Goal: Task Accomplishment & Management: Complete application form

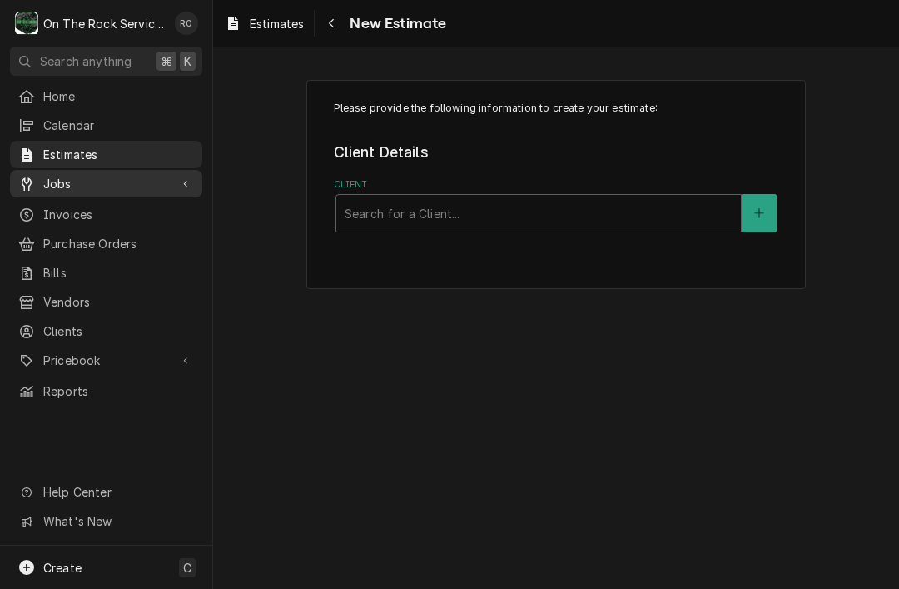
click at [53, 185] on span "Jobs" at bounding box center [106, 183] width 126 height 17
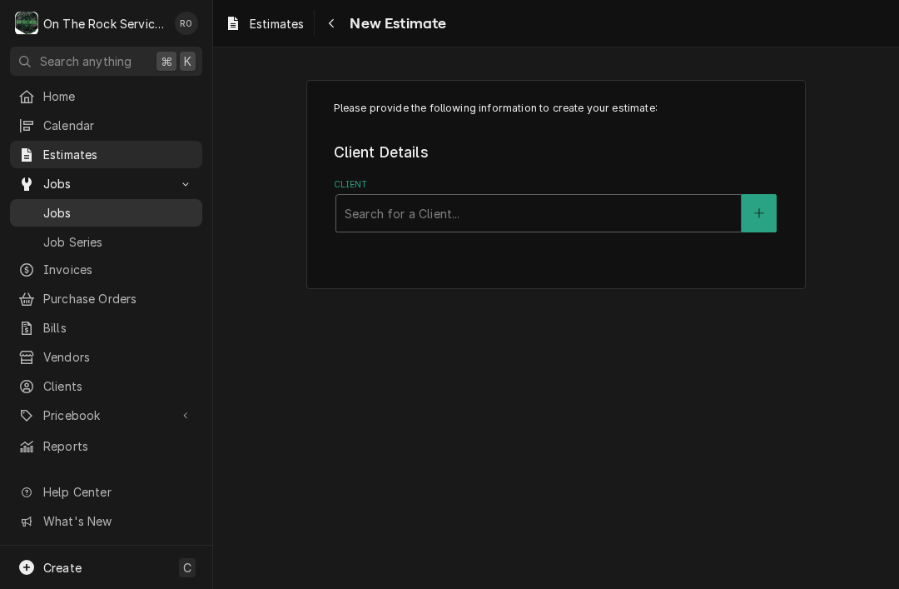
click at [44, 208] on span "Jobs" at bounding box center [118, 212] width 151 height 17
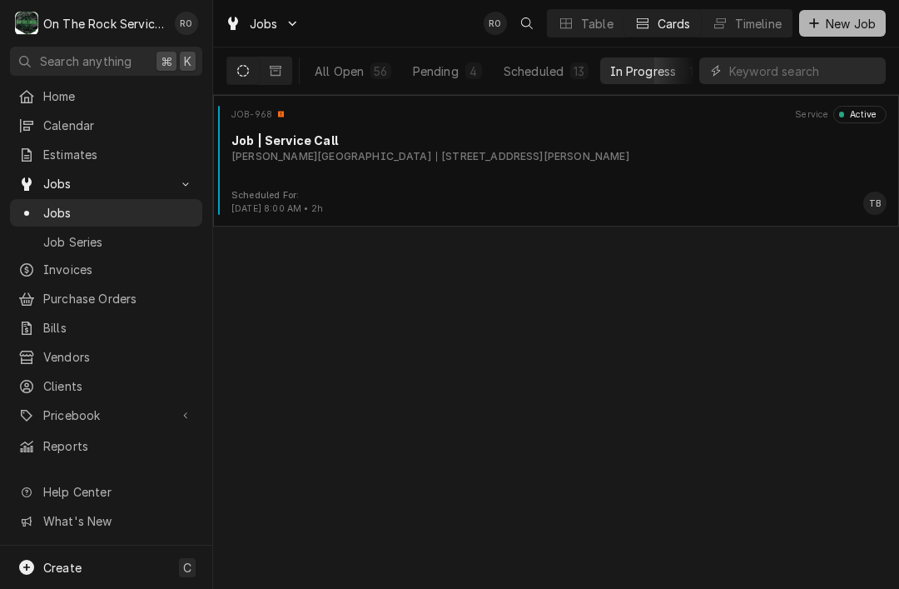
click at [846, 36] on button "New Job" at bounding box center [842, 23] width 87 height 27
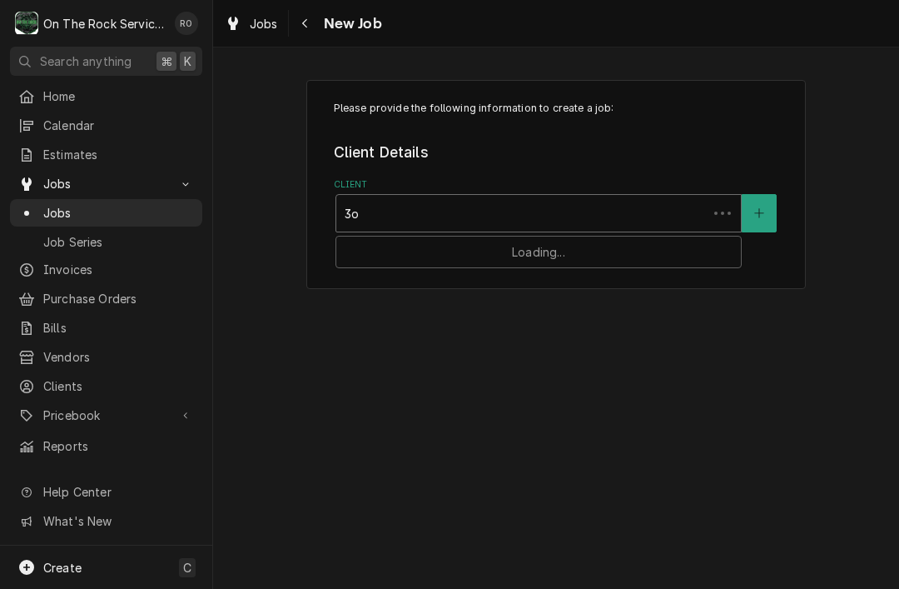
type input "3"
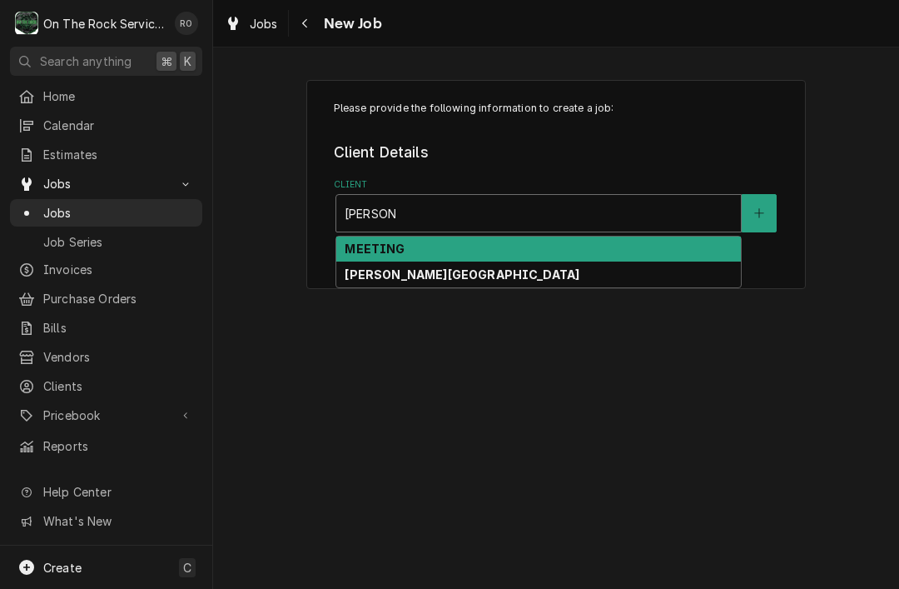
click at [694, 271] on div "[PERSON_NAME][GEOGRAPHIC_DATA]" at bounding box center [538, 274] width 405 height 26
type input "wofford"
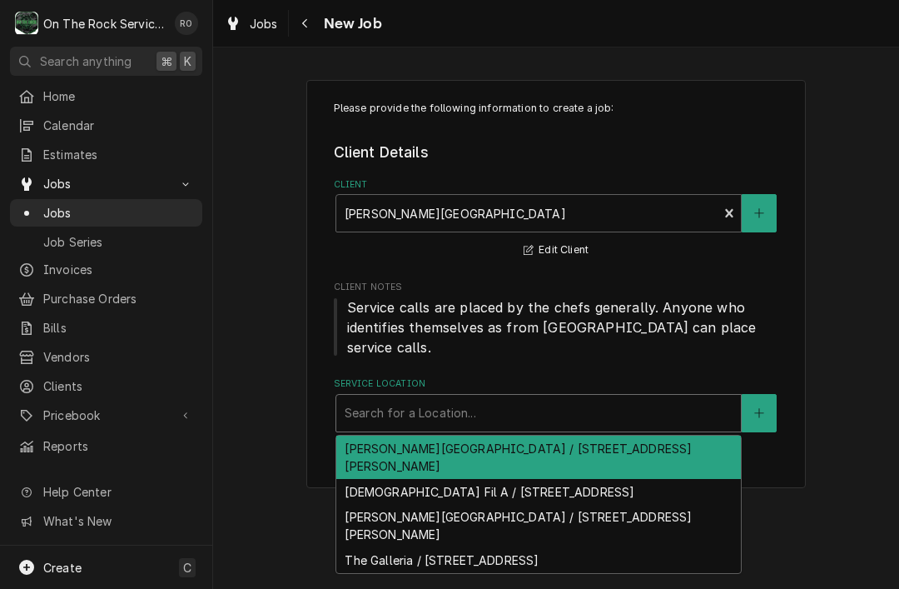
type input "z"
click at [754, 407] on icon "Create New Location" at bounding box center [759, 413] width 10 height 12
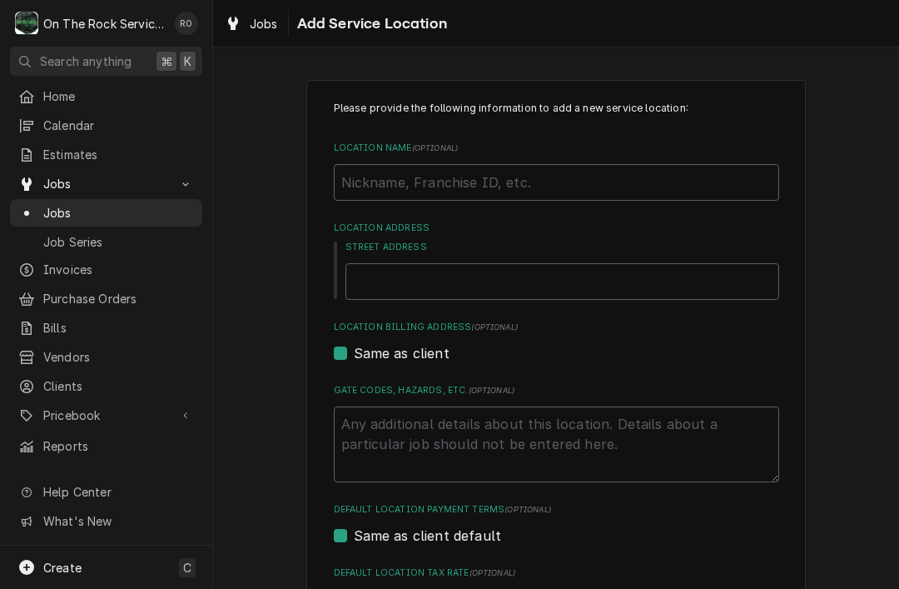
click at [676, 151] on label "Location Name ( optional )" at bounding box center [556, 148] width 445 height 13
click at [676, 164] on input "Location Name ( optional )" at bounding box center [556, 182] width 445 height 37
click at [693, 173] on input "Location Name ( optional )" at bounding box center [556, 182] width 445 height 37
type textarea "x"
type input "Z"
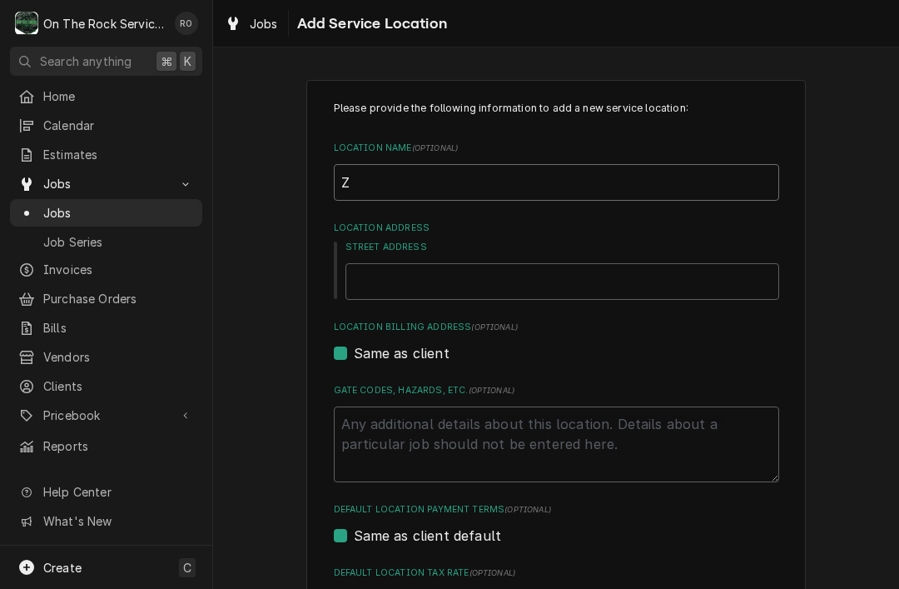
type textarea "x"
type input "Za"
type textarea "x"
type input "Zac"
type textarea "x"
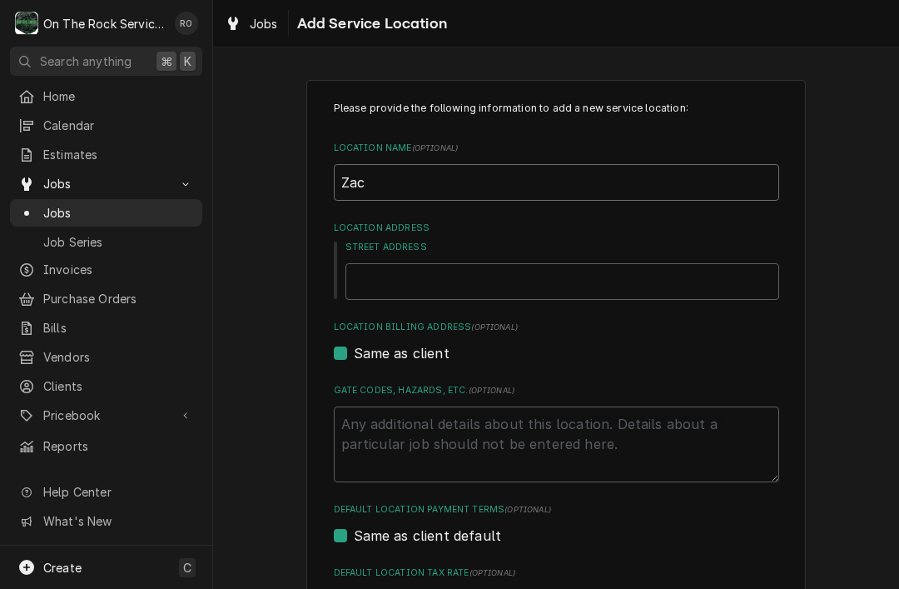
type input "Zack"
type textarea "x"
type input "Zack’"
type textarea "x"
type input "Zack’s"
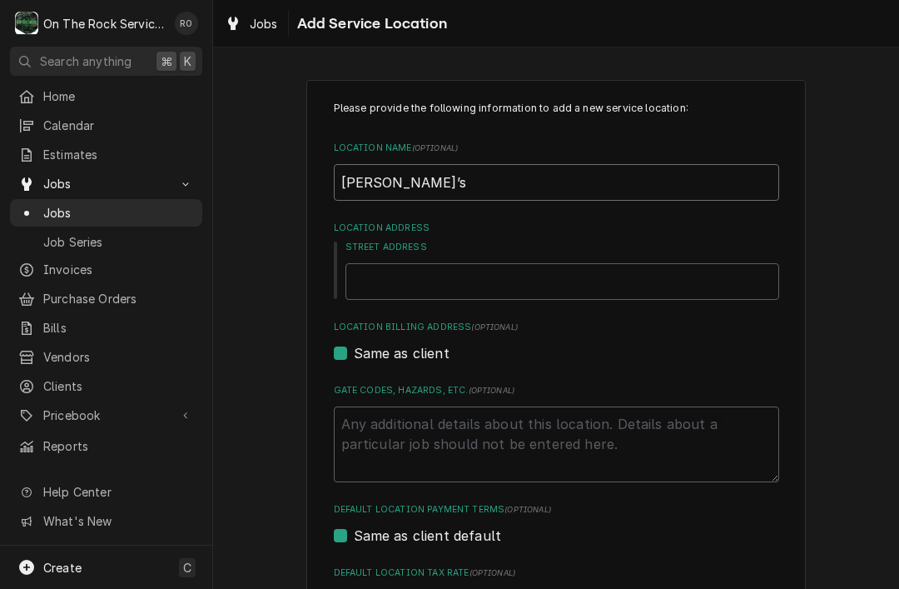
type textarea "x"
type input "Zack’s"
type textarea "x"
type input "Zack’s B"
type textarea "x"
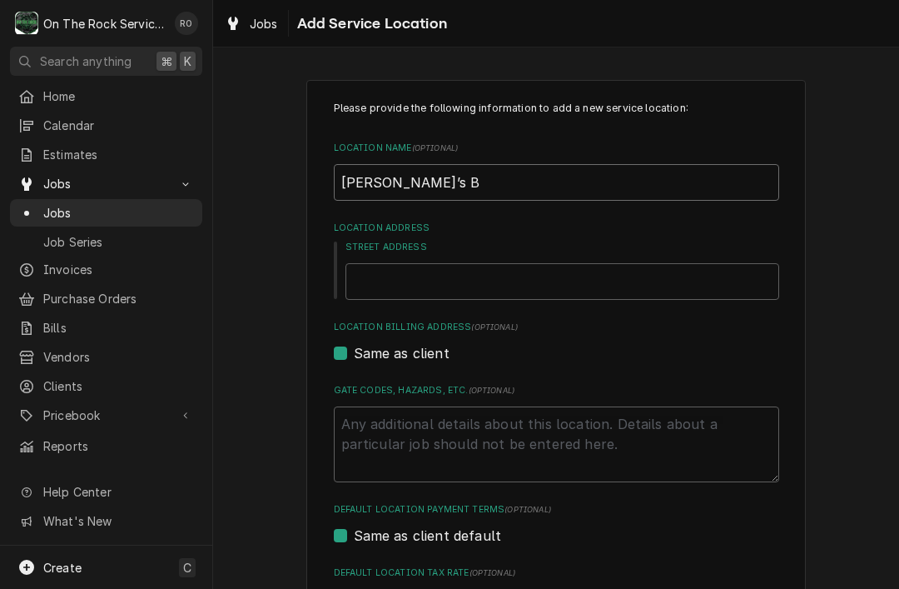
type input "Zack’s Bu"
type textarea "x"
type input "Zack’s Buiu"
type textarea "x"
type input "Zack’s Buiul"
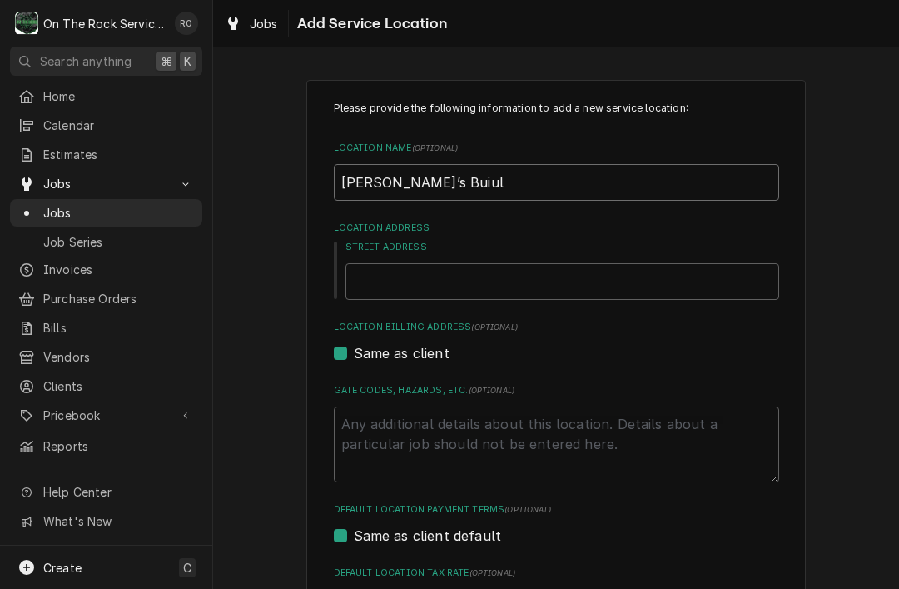
type textarea "x"
type input "Zack’s Buiu"
type textarea "x"
type input "Zack’s Bui"
type textarea "x"
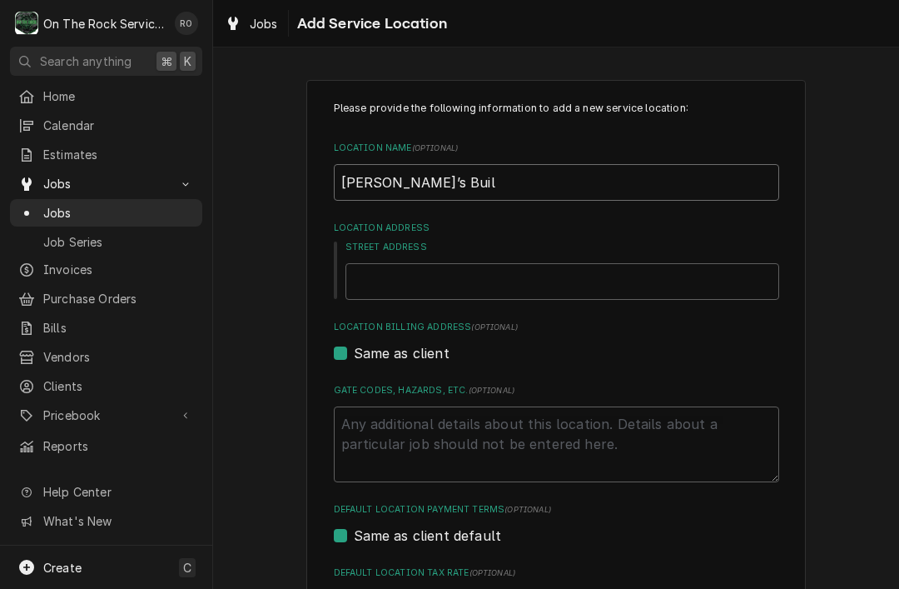
type input "Zack’s Build"
type textarea "x"
type input "Zack’s Buildi"
type textarea "x"
type input "Zack’s Building"
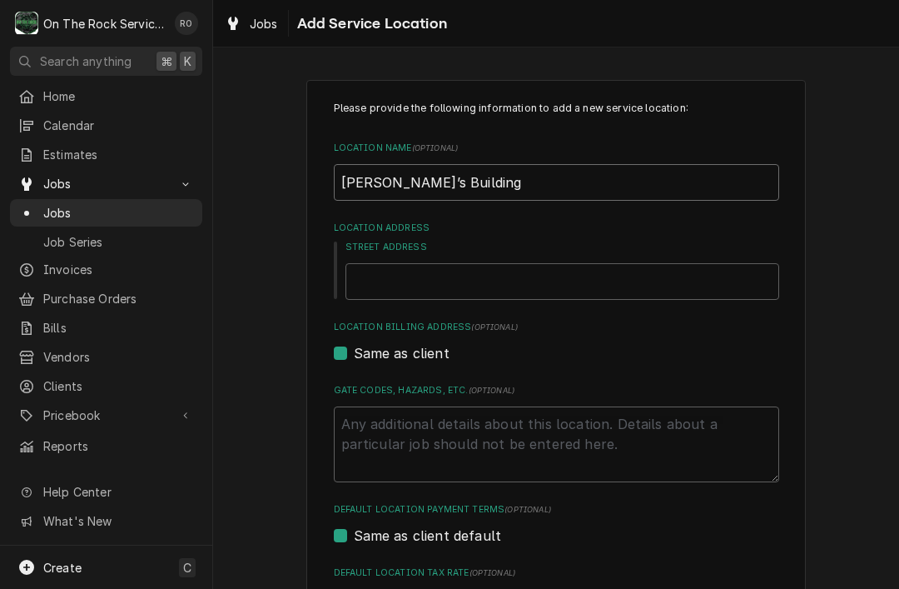
type textarea "x"
type input "Zack’s Building"
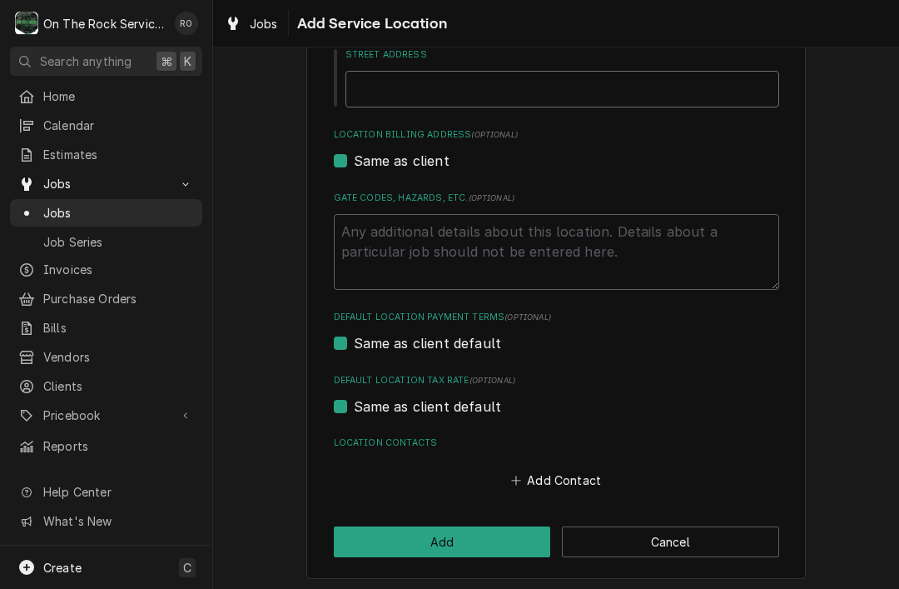
scroll to position [192, 0]
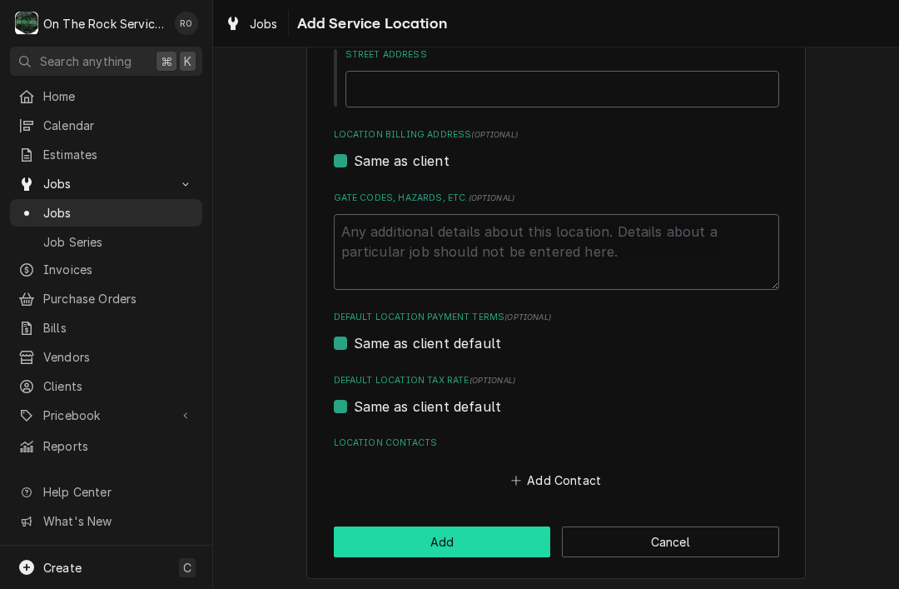
click at [509, 531] on button "Add" at bounding box center [442, 541] width 217 height 31
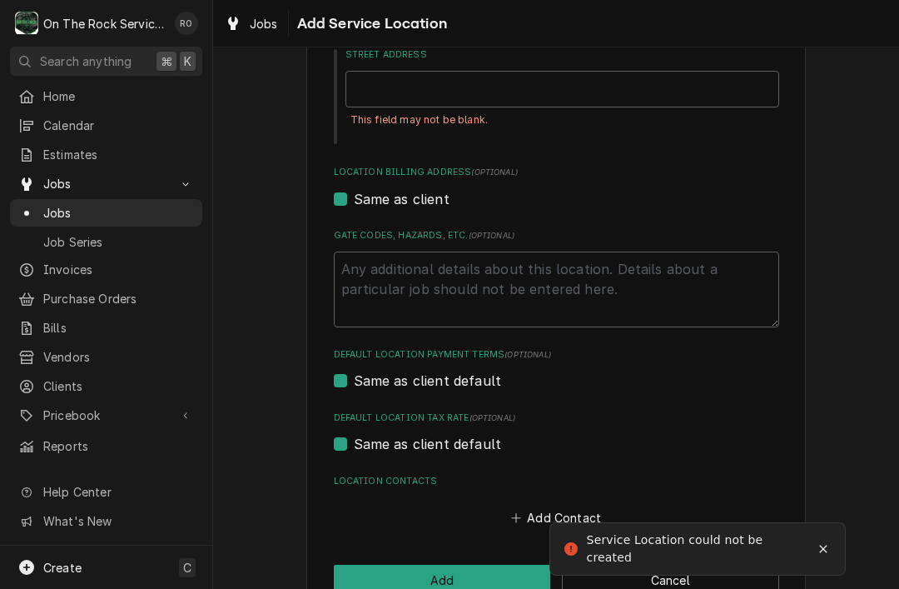
scroll to position [191, 0]
click at [624, 78] on input "Street Address" at bounding box center [562, 90] width 434 height 37
type textarea "x"
type input "-"
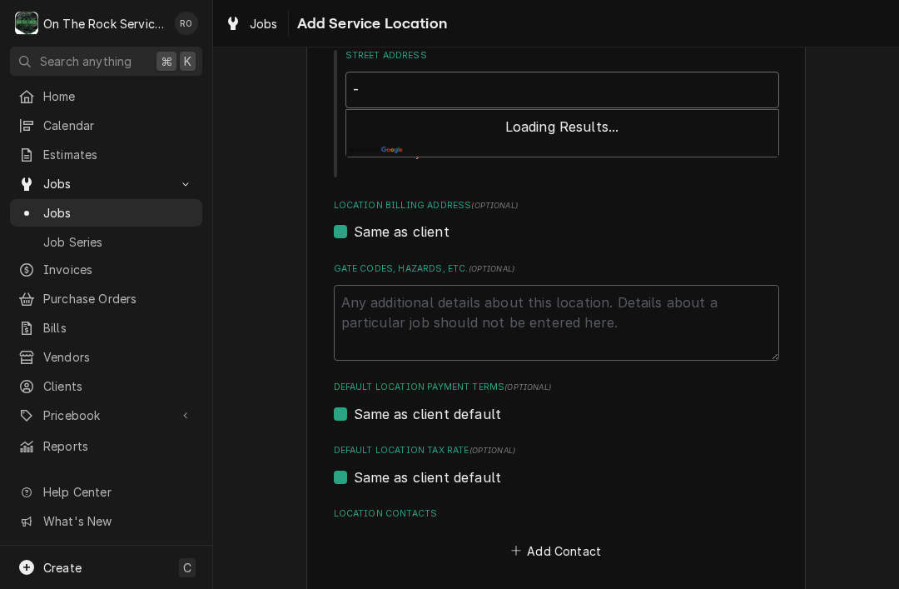
type textarea "x"
type input "—"
type textarea "x"
type input "—"
click at [545, 136] on button "Enter Address Manually" at bounding box center [562, 128] width 157 height 23
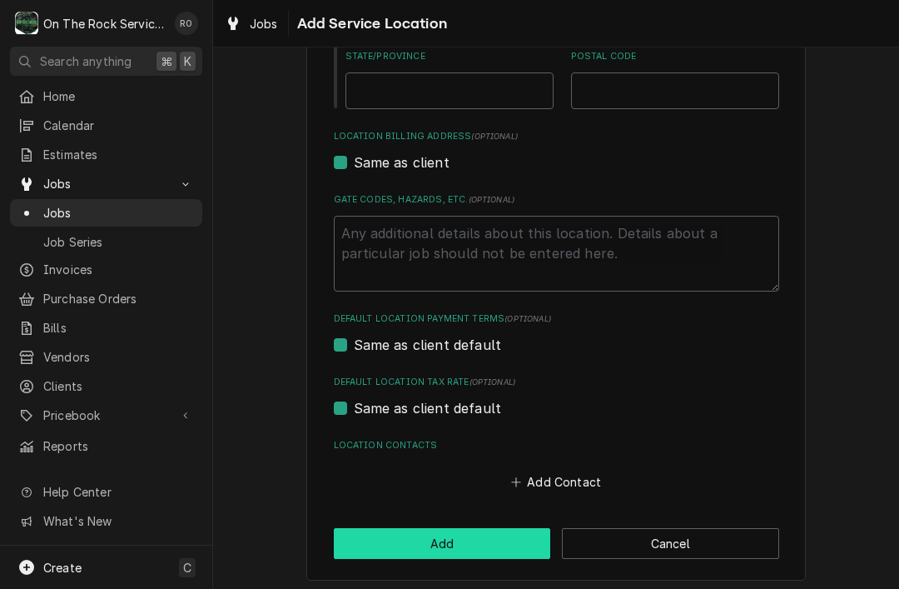
click at [489, 539] on button "Add" at bounding box center [442, 543] width 217 height 31
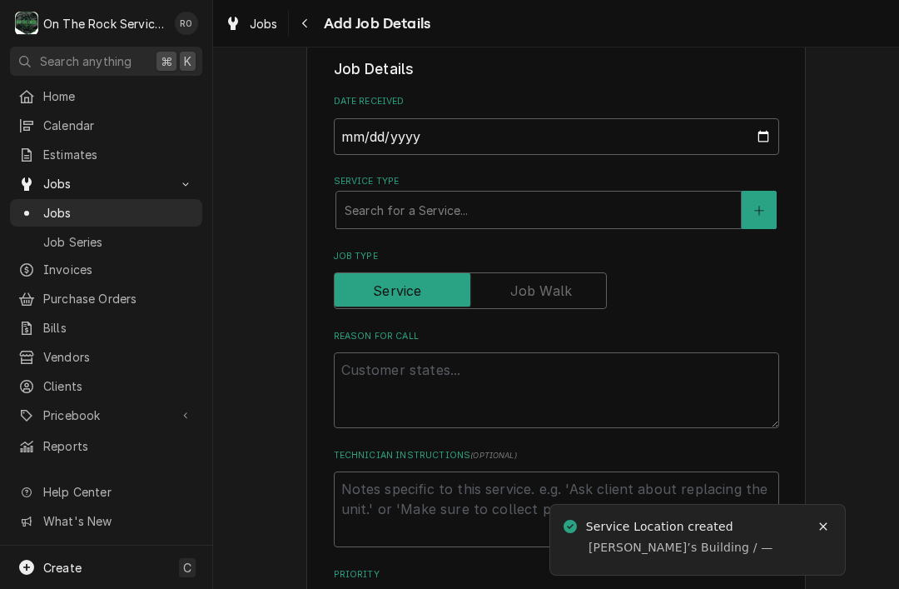
scroll to position [449, 0]
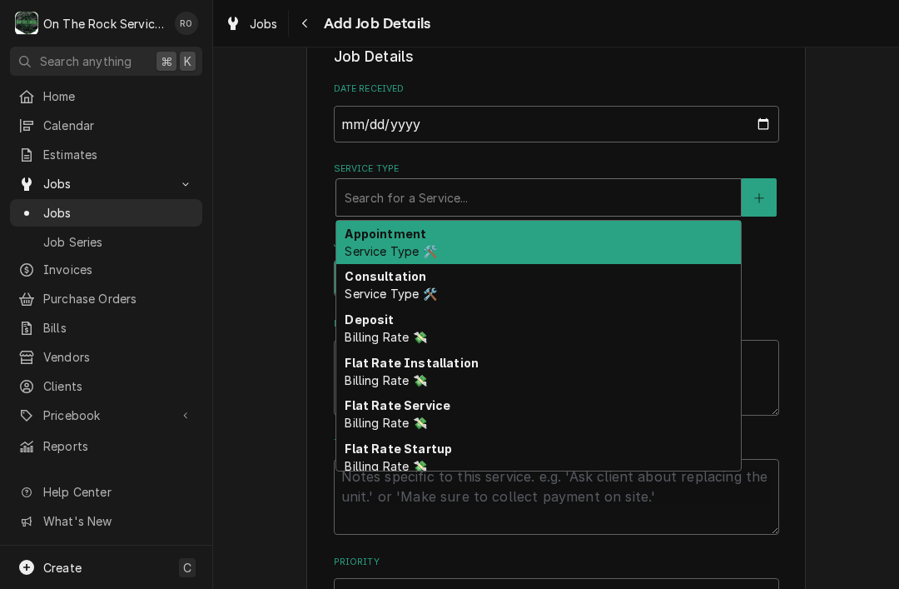
type textarea "x"
type input "s"
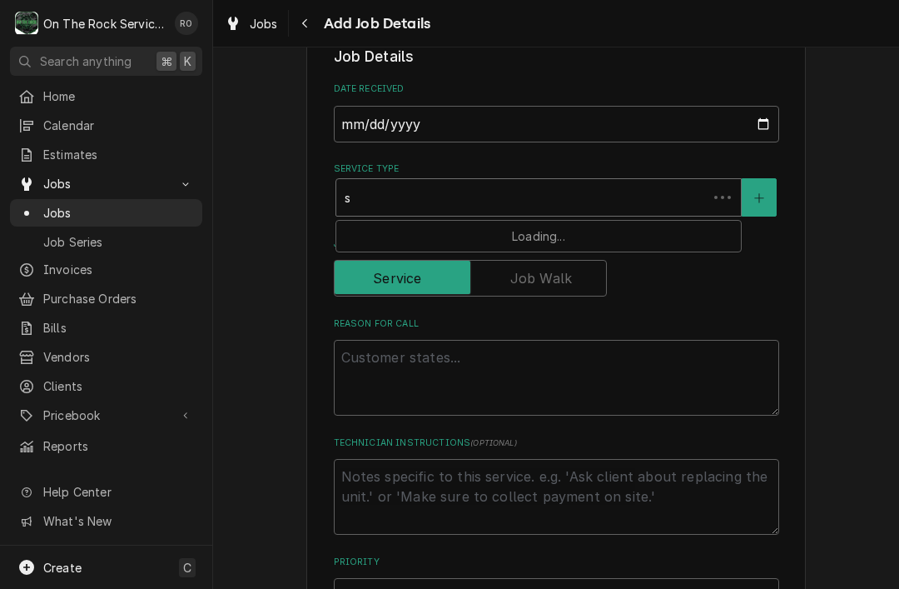
type textarea "x"
type input "se"
type textarea "x"
type input "ser"
type textarea "x"
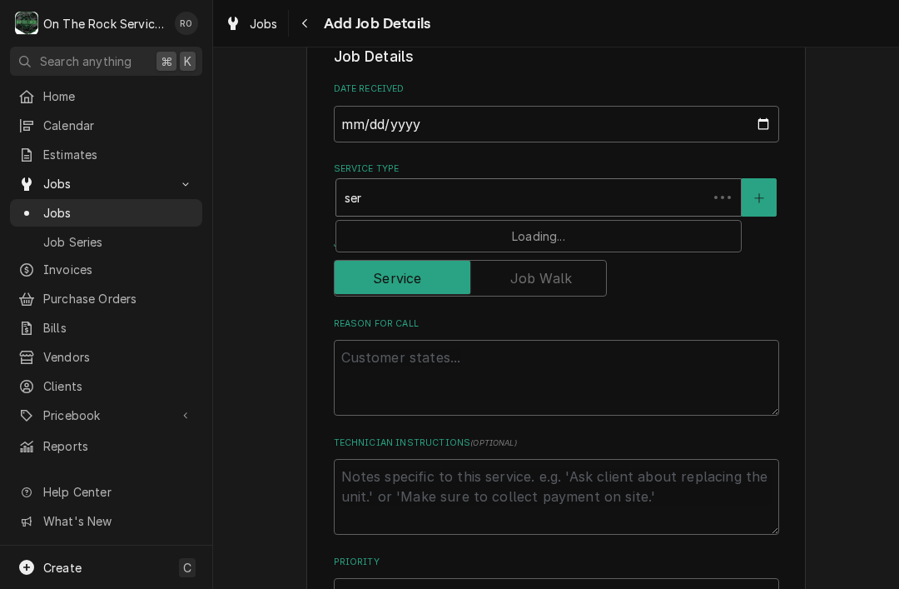
type input "serv"
type textarea "x"
type input "servi"
type textarea "x"
type input "servic"
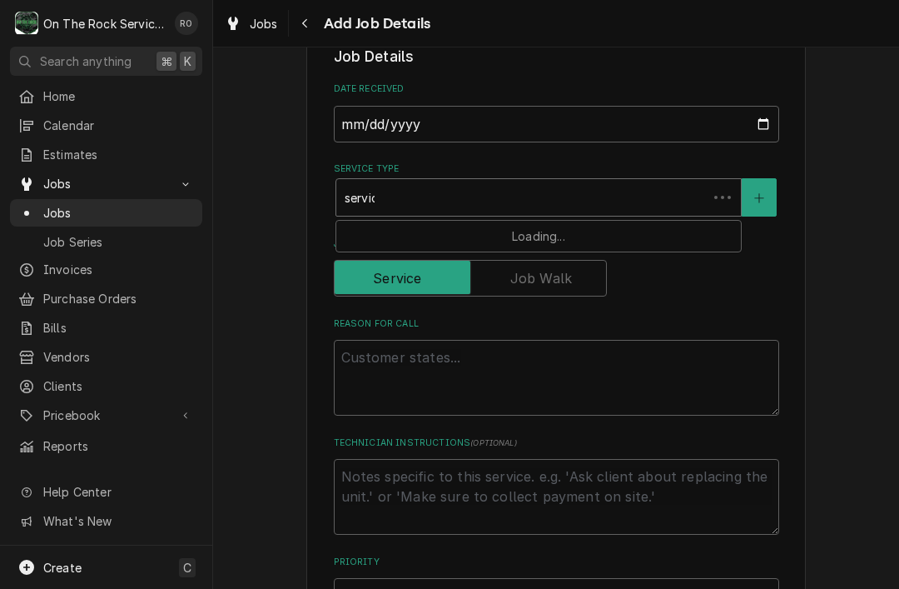
type textarea "x"
type input "service"
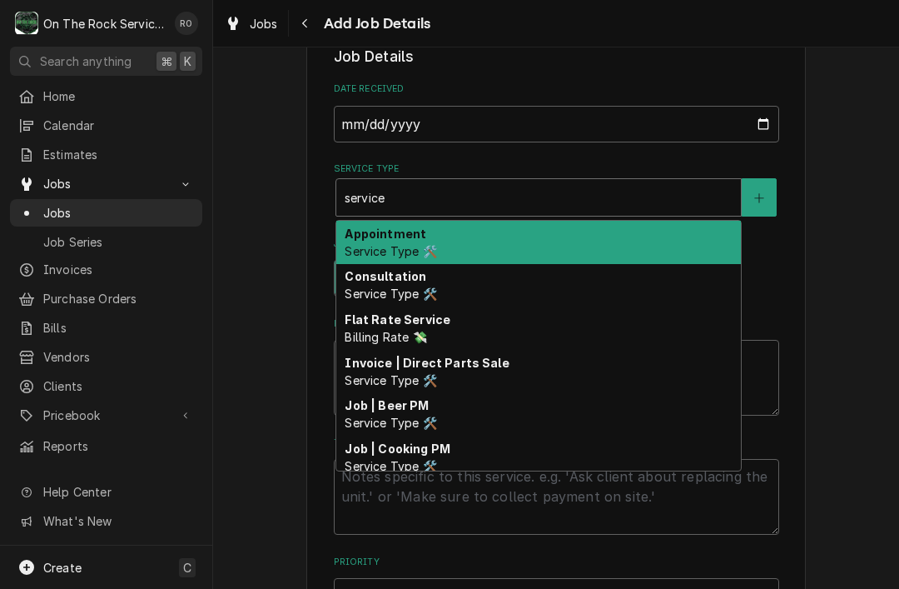
type textarea "x"
type input "service"
type textarea "x"
type input "service c"
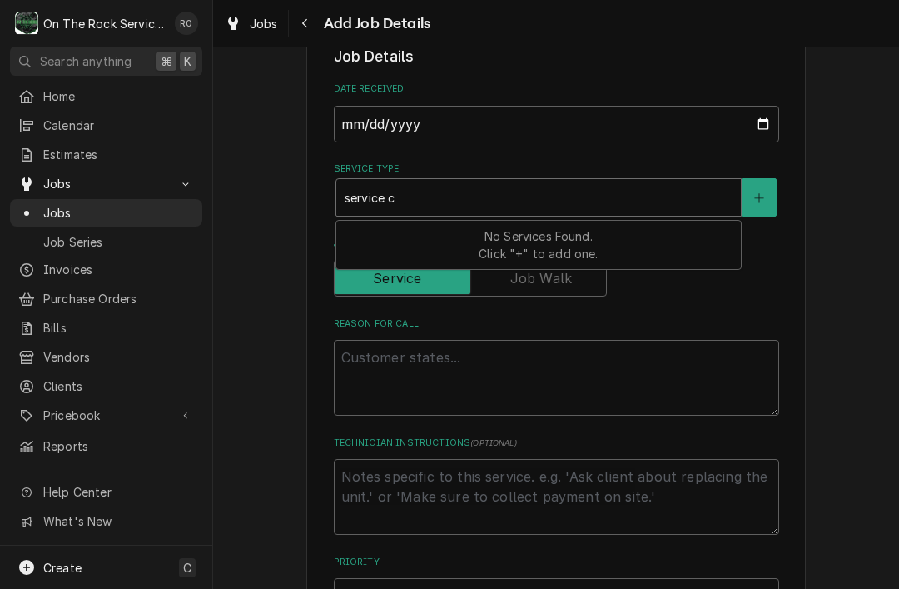
type textarea "x"
type input "service ca"
type textarea "x"
type input "service cal"
type textarea "x"
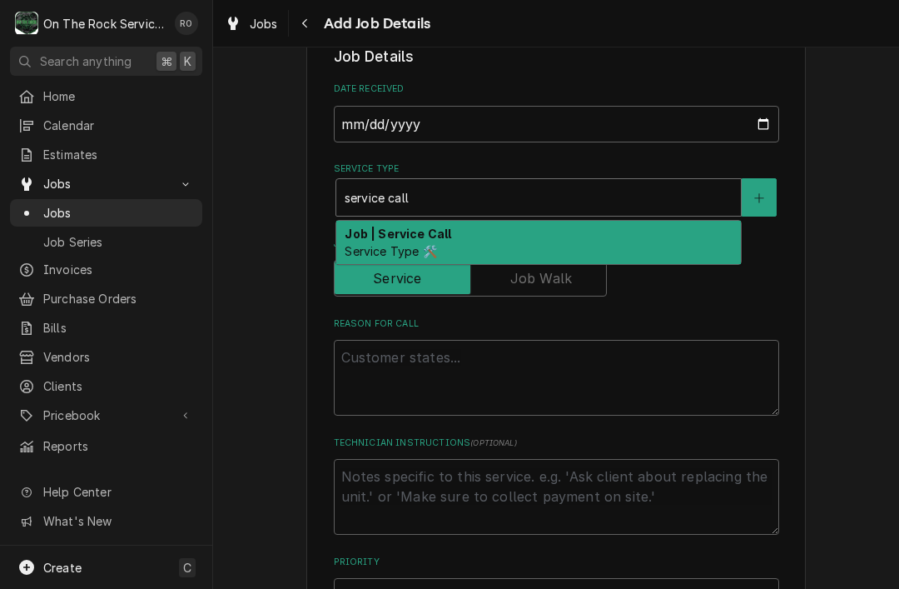
click at [682, 222] on div "Job | Service Call Service Type 🛠️" at bounding box center [538, 242] width 405 height 43
type input "service call"
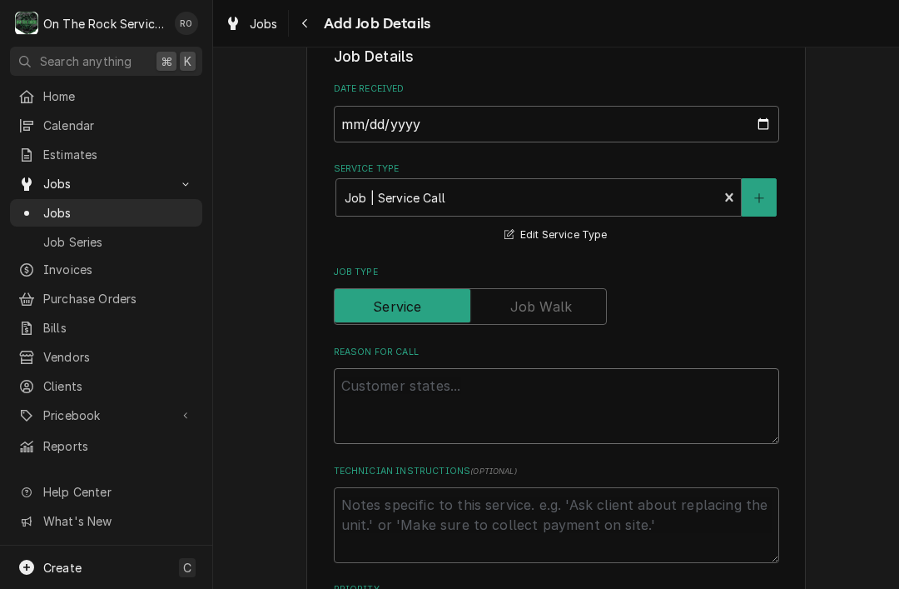
click at [575, 406] on textarea "Reason For Call" at bounding box center [556, 406] width 445 height 76
type textarea "x"
type textarea "I"
type textarea "x"
type textarea "Ic"
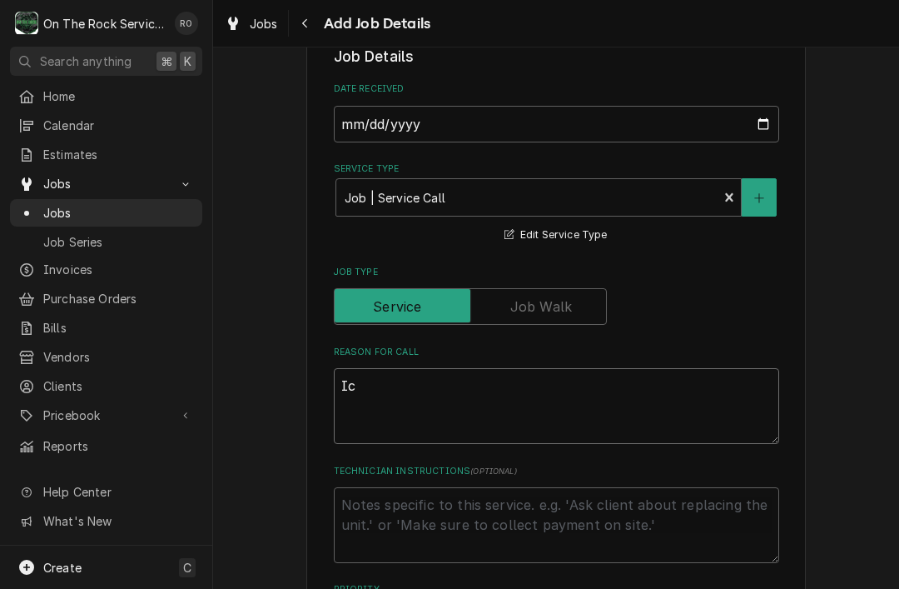
type textarea "x"
type textarea "Ice"
type textarea "x"
type textarea "Ice"
type textarea "x"
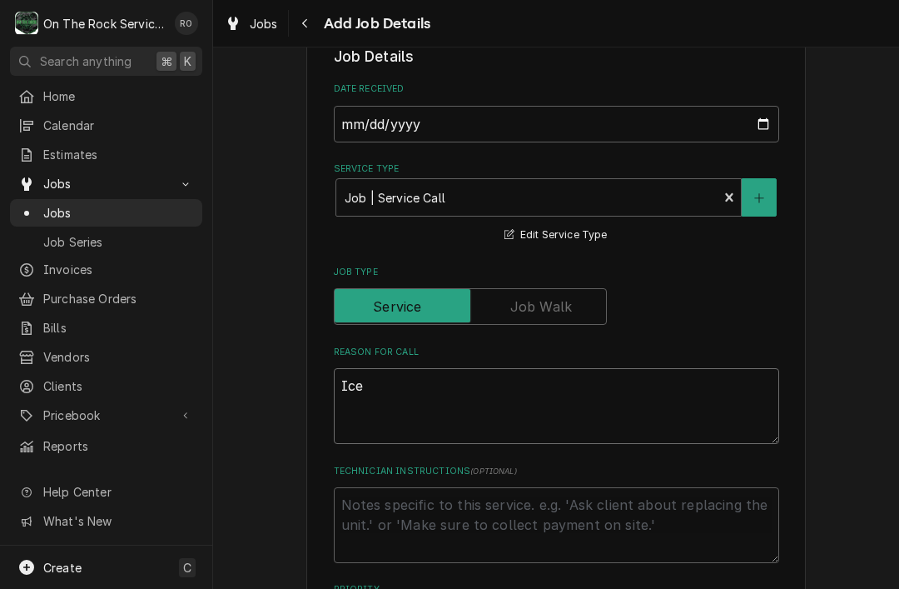
type textarea "Ice m"
type textarea "x"
type textarea "Ice ma"
type textarea "x"
type textarea "Ice mae"
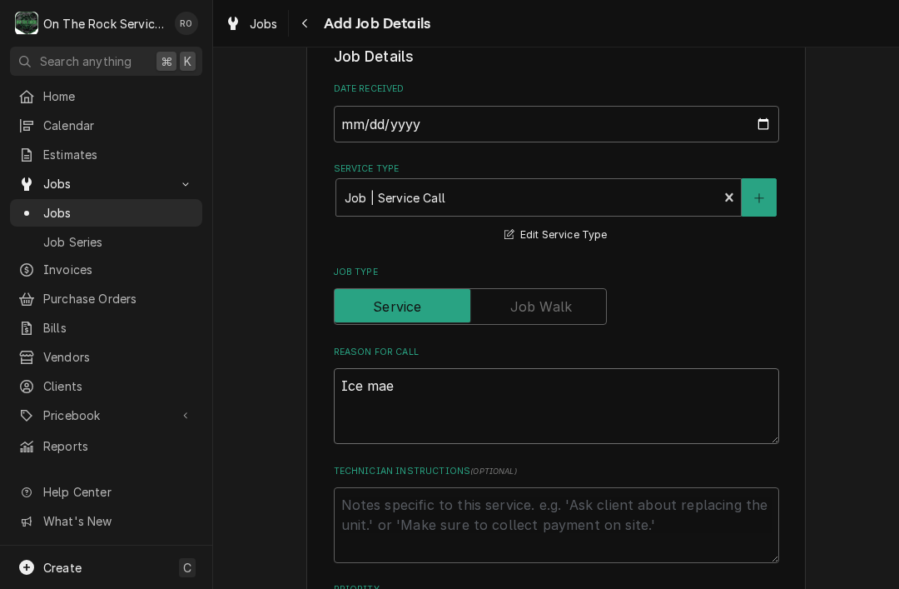
type textarea "x"
type textarea "Ice maek"
type textarea "x"
type textarea "Ice maekr"
type textarea "x"
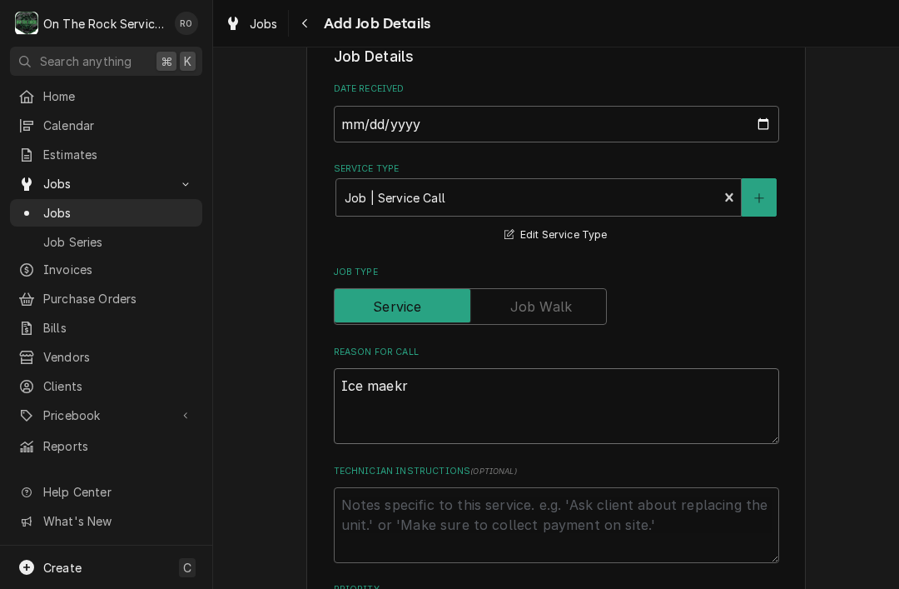
type textarea "Ice maker"
type textarea "x"
type textarea "Ice maker"
type textarea "x"
type textarea "Ice maker l"
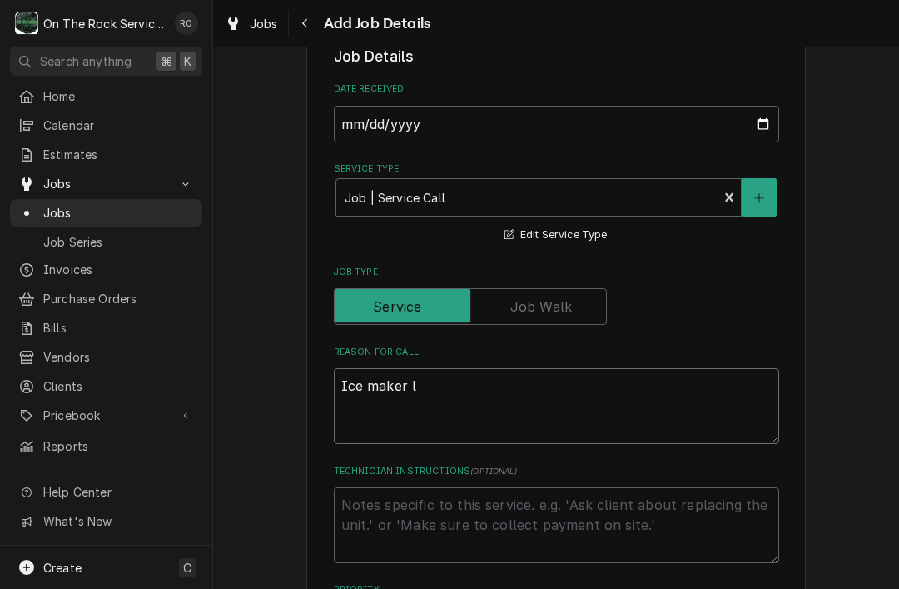
type textarea "x"
type textarea "Ice maker le"
type textarea "x"
type textarea "Ice maker lea"
type textarea "x"
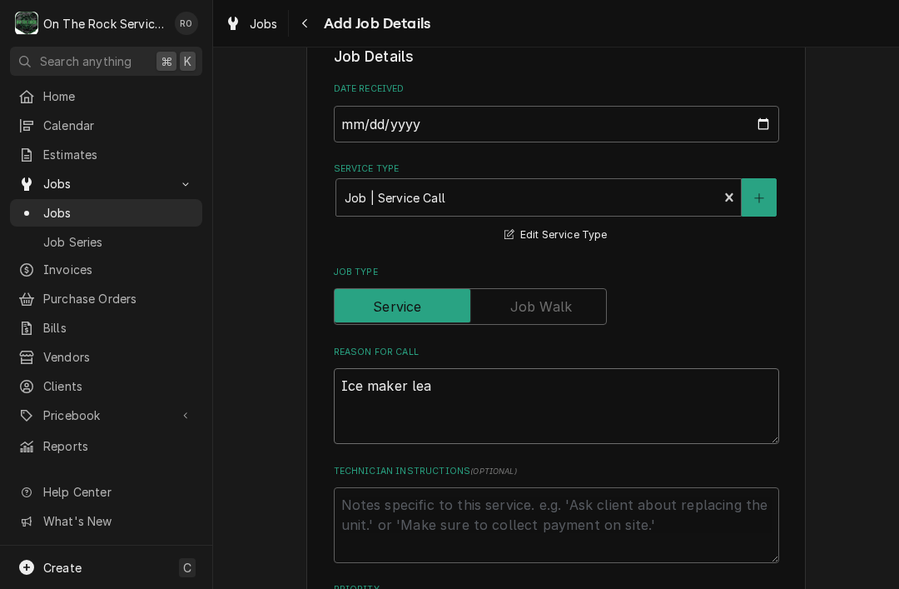
type textarea "Ice maker leak"
type textarea "x"
type textarea "Ice maker leaki"
type textarea "x"
type textarea "Ice maker leakin"
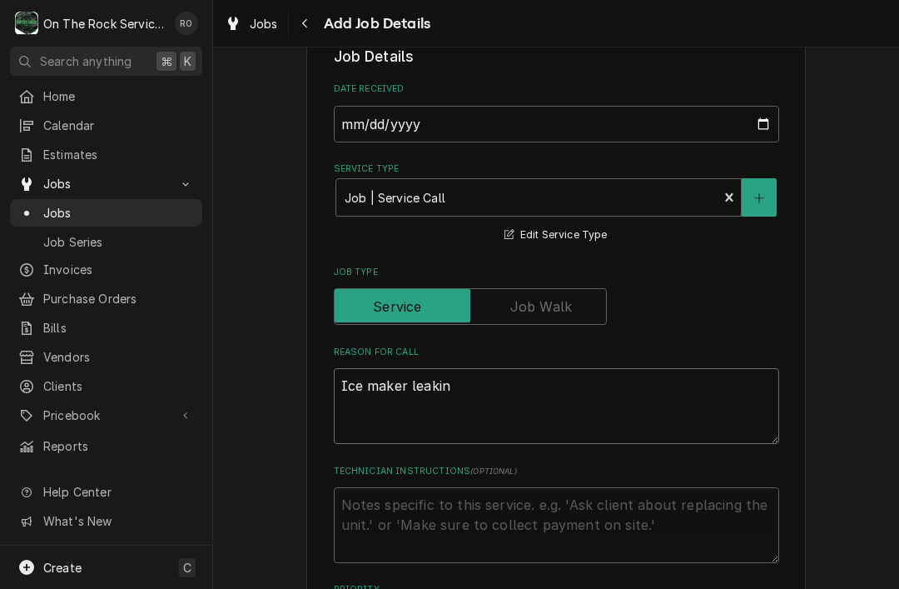
type textarea "x"
type textarea "Ice maker leaking"
type textarea "x"
type textarea "Ice maker leaking"
type textarea "x"
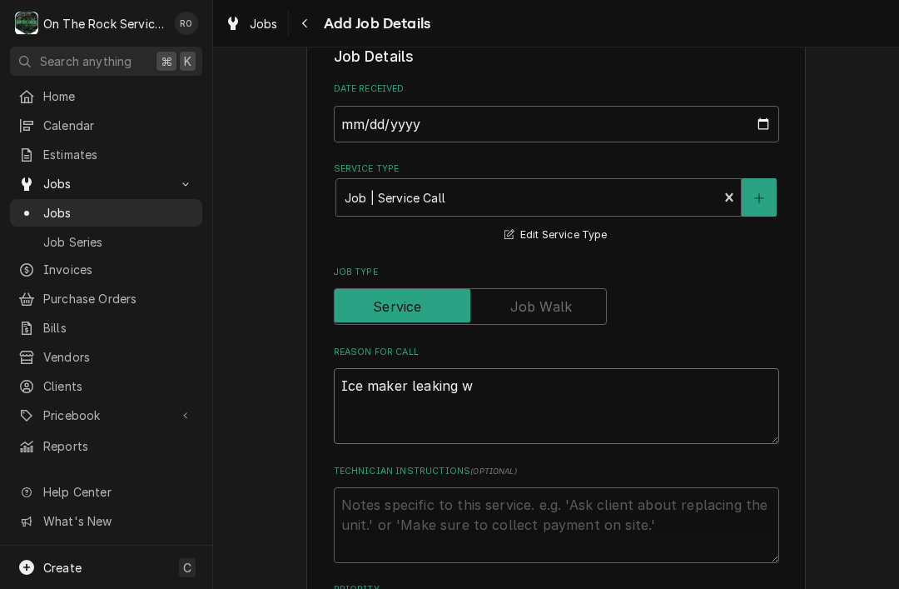
type textarea "Ice maker leaking wa"
type textarea "x"
type textarea "Ice maker leaking wate"
type textarea "x"
type textarea "Ice maker leaking water"
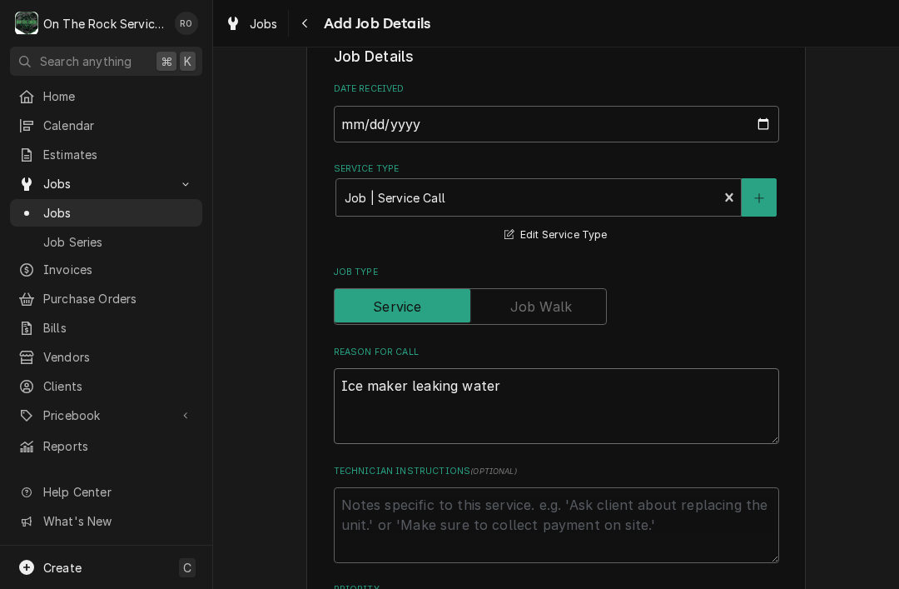
type textarea "x"
type textarea "Ice maker leaking water"
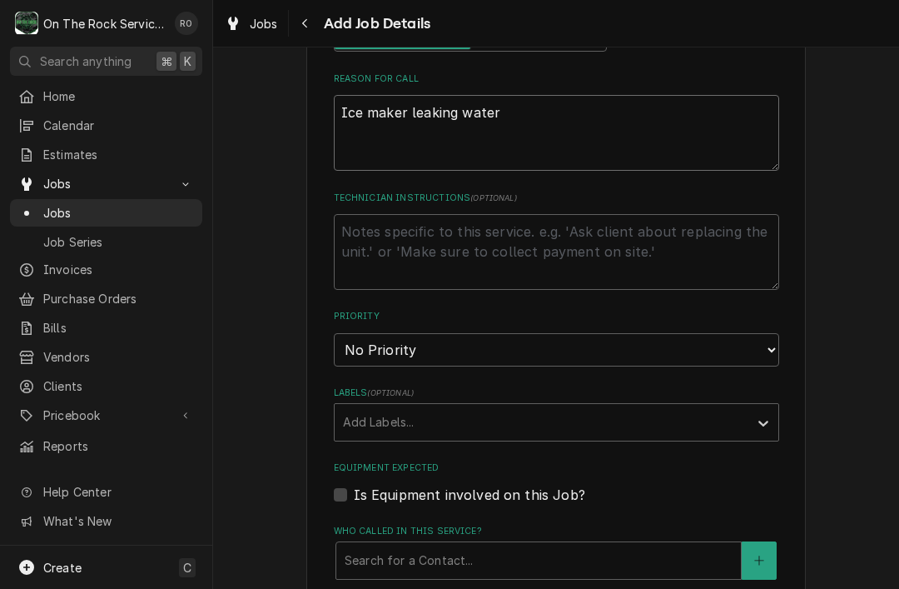
type textarea "x"
type textarea "Ice maker leaking water a"
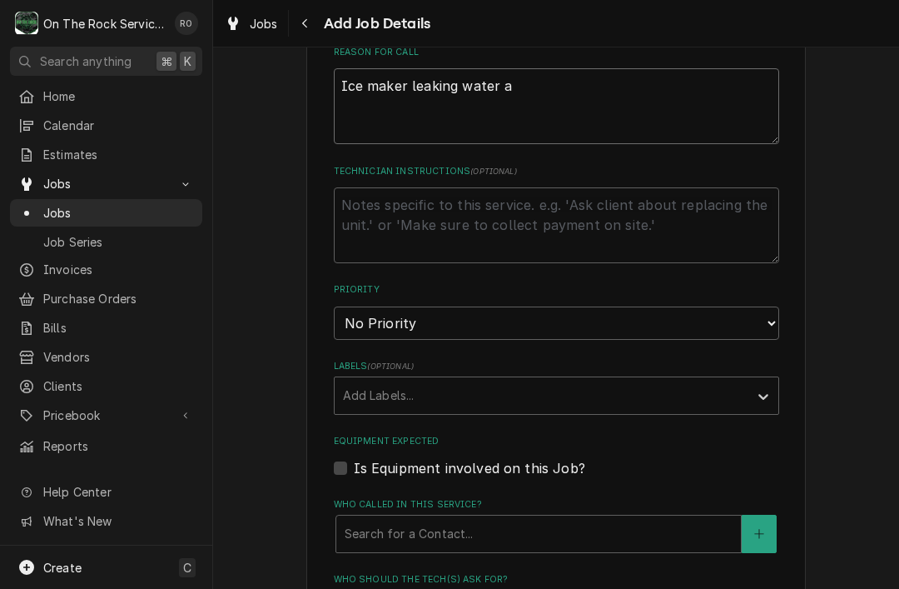
scroll to position [747, 0]
type textarea "x"
type textarea "Ice maker leaking water"
type textarea "x"
type textarea "Ice maker leaking water"
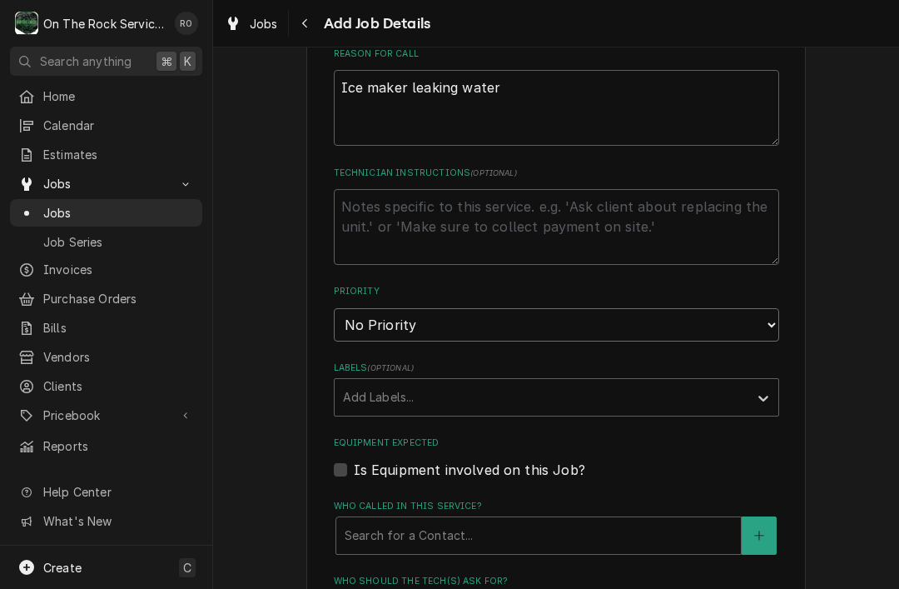
click at [686, 308] on select "No Priority Urgent High Medium Low" at bounding box center [556, 324] width 445 height 33
select select "1"
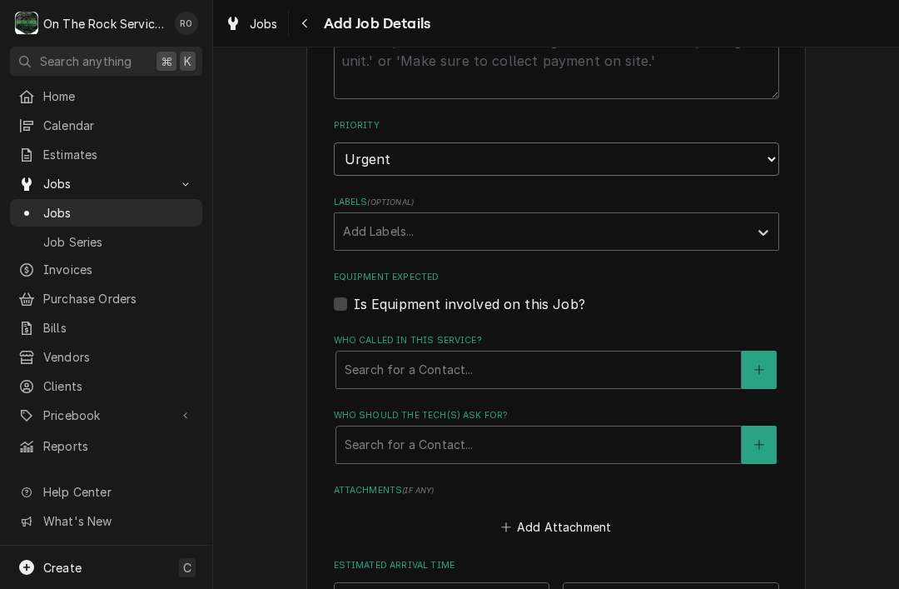
scroll to position [911, 0]
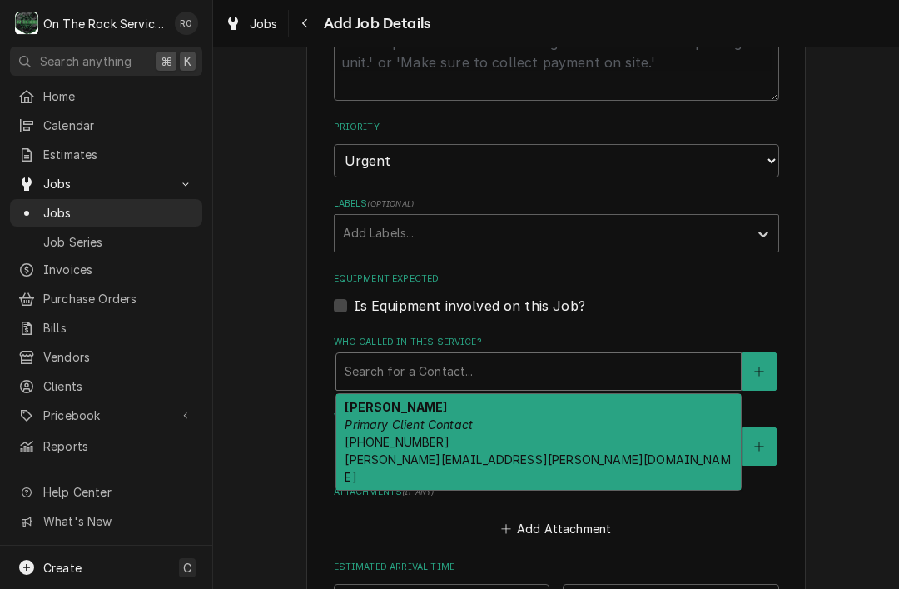
click at [565, 394] on div "Ken Petit Primary Client Contact (864) 266-7759 pettit.kens@wofford.edu" at bounding box center [538, 442] width 405 height 96
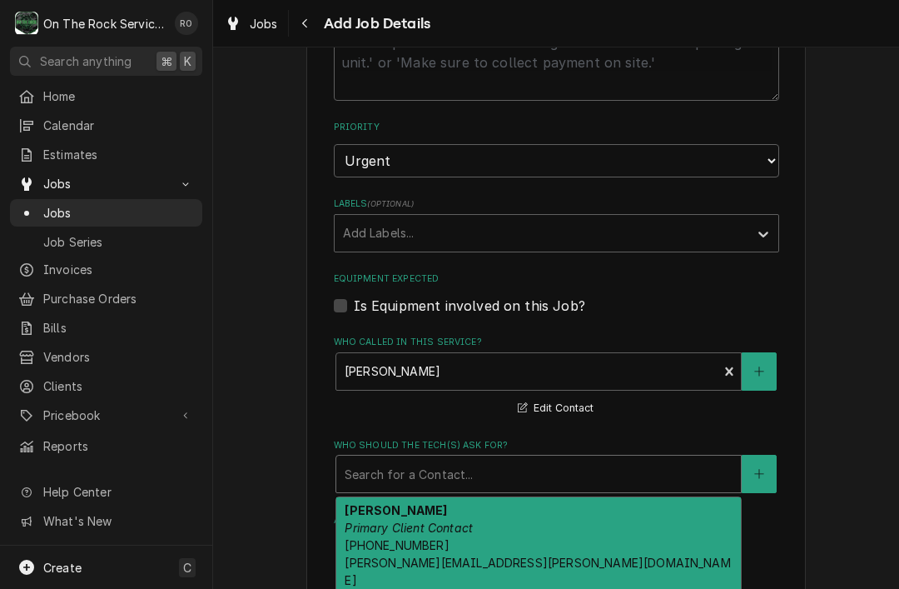
click at [527, 505] on div "Ken Petit Primary Client Contact (864) 266-7759 pettit.kens@wofford.edu" at bounding box center [538, 545] width 405 height 96
type textarea "x"
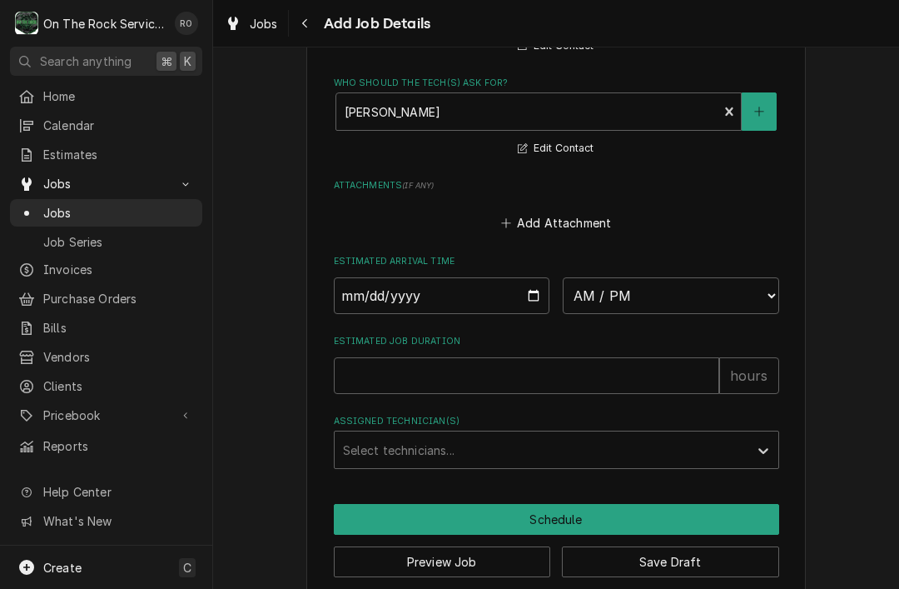
scroll to position [1268, 0]
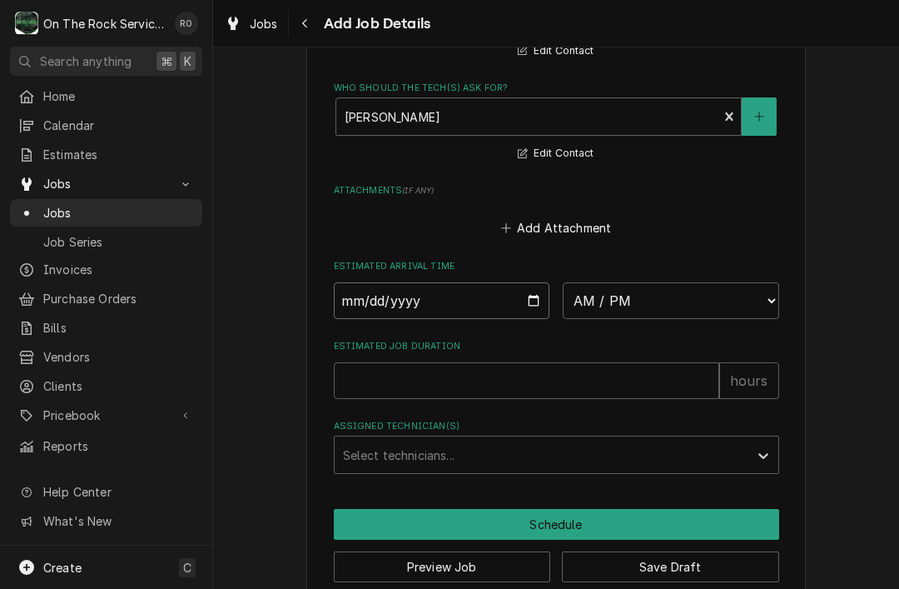
click at [493, 282] on input "Date" at bounding box center [442, 300] width 216 height 37
type input "2025-08-13"
type textarea "x"
click at [650, 282] on select "AM / PM 6:00 AM 6:15 AM 6:30 AM 6:45 AM 7:00 AM 7:15 AM 7:30 AM 7:45 AM 8:00 AM…" at bounding box center [671, 300] width 216 height 37
select select "13:30:00"
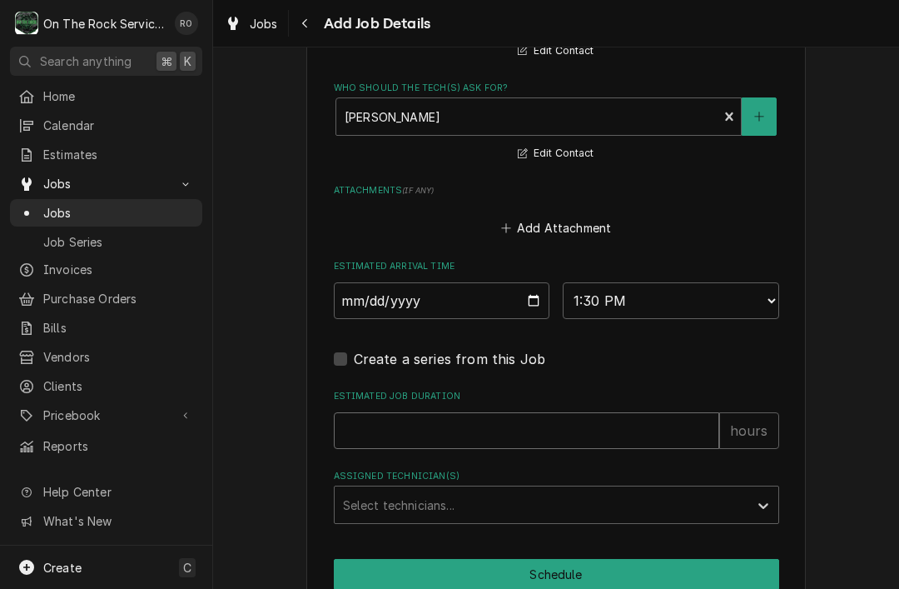
click at [492, 412] on input "Estimated Job Duration" at bounding box center [526, 430] width 385 height 37
type textarea "x"
type input "2"
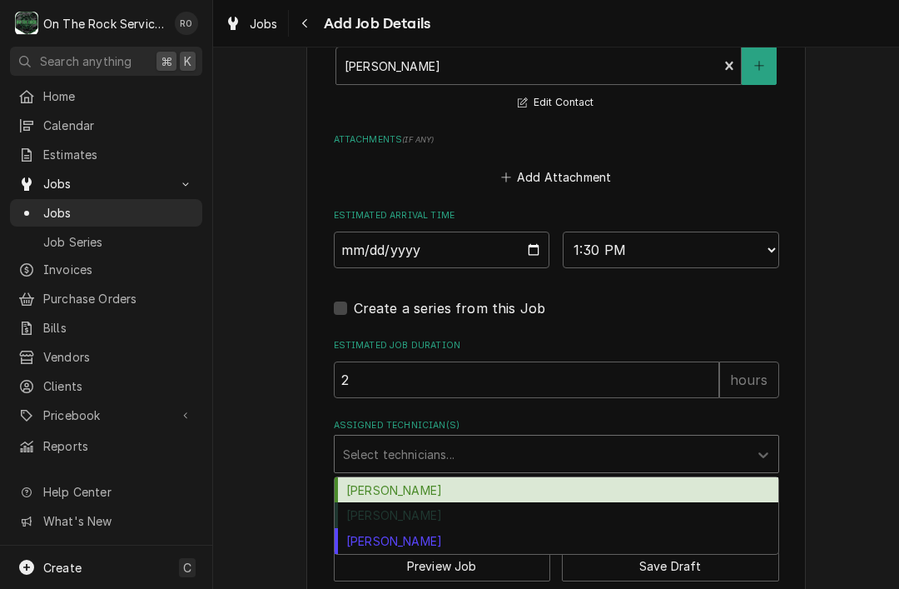
scroll to position [1318, 0]
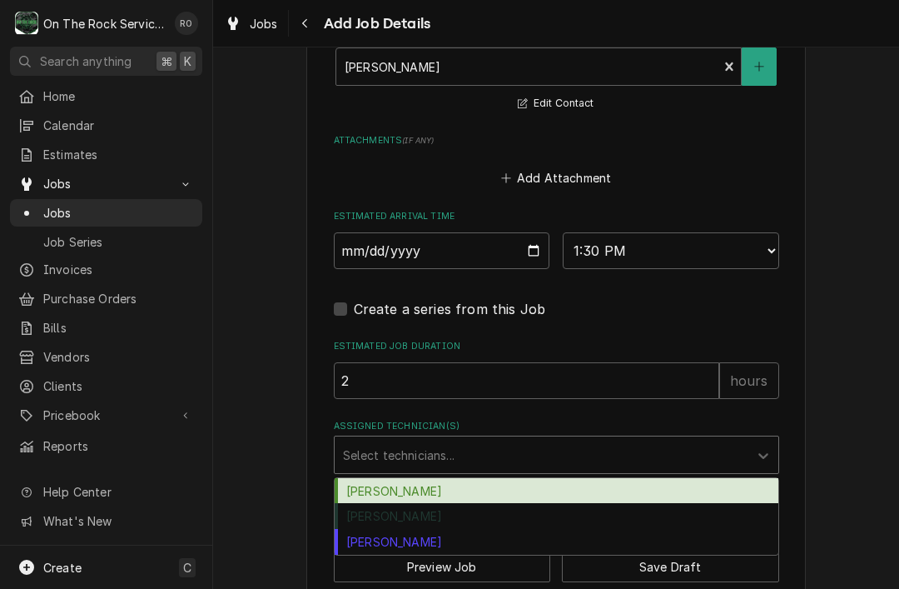
click at [477, 529] on div "Todd Brady" at bounding box center [557, 542] width 444 height 26
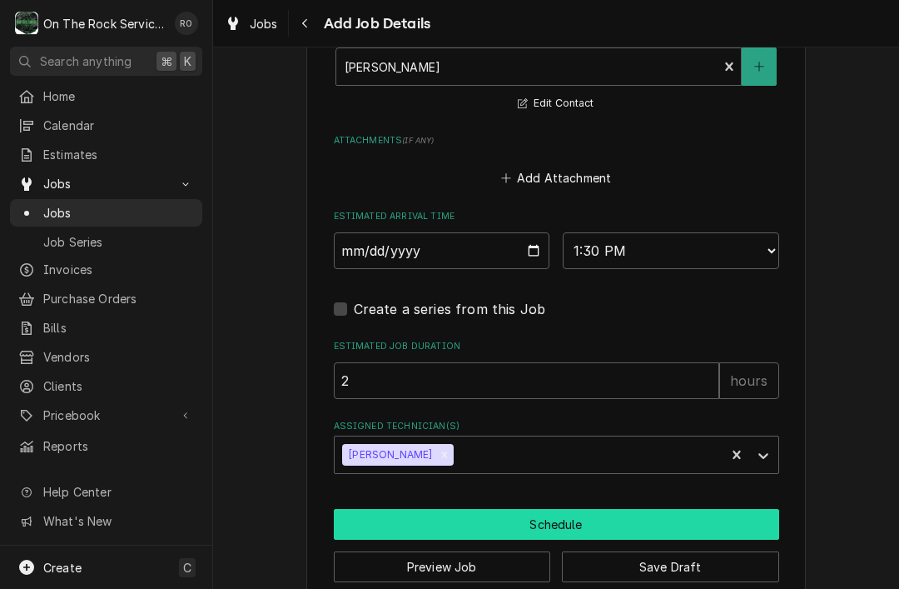
click at [625, 509] on button "Schedule" at bounding box center [556, 524] width 445 height 31
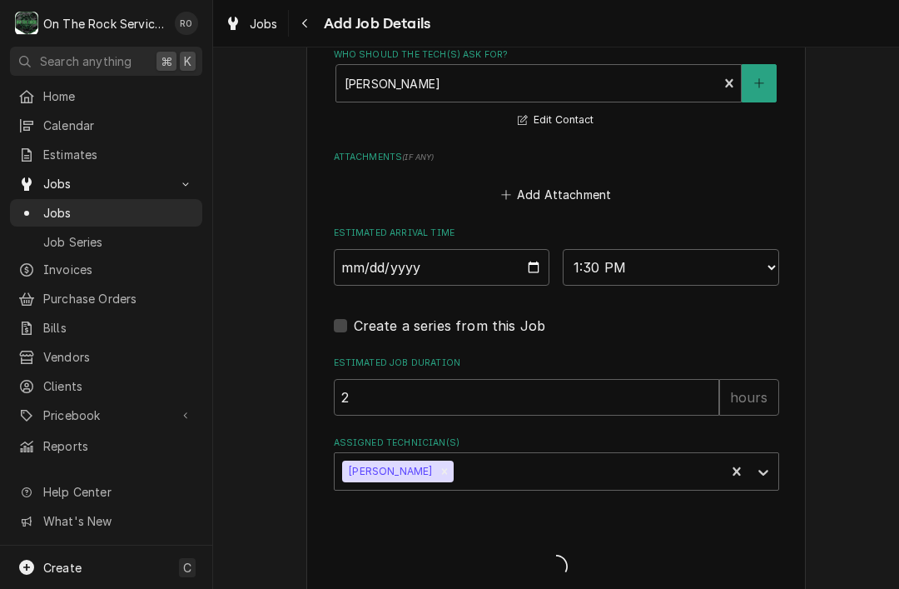
type textarea "x"
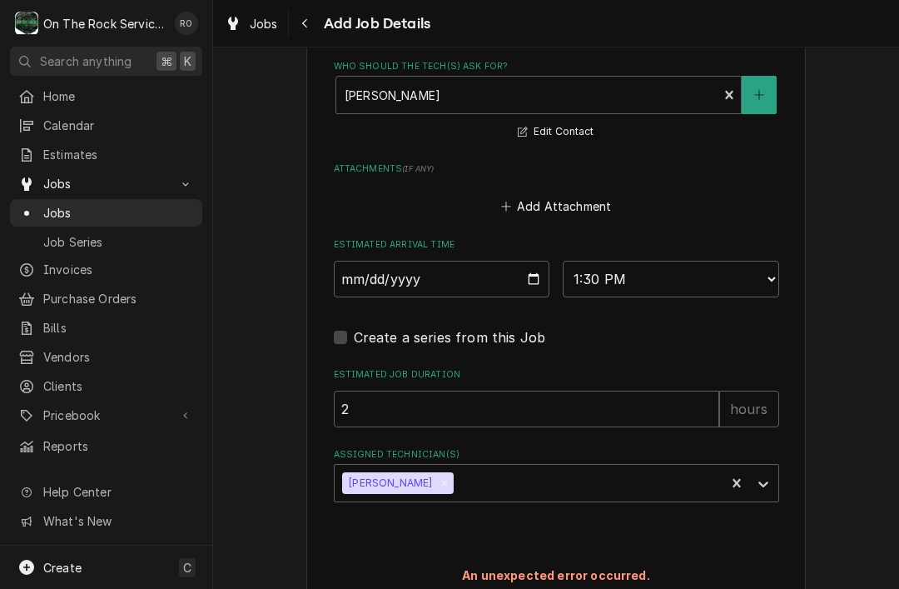
scroll to position [1289, 0]
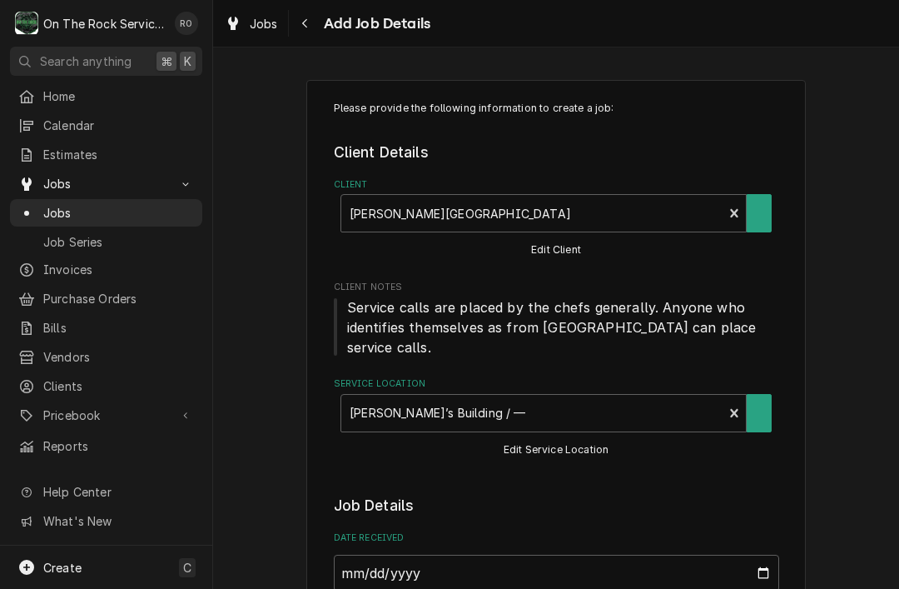
type textarea "x"
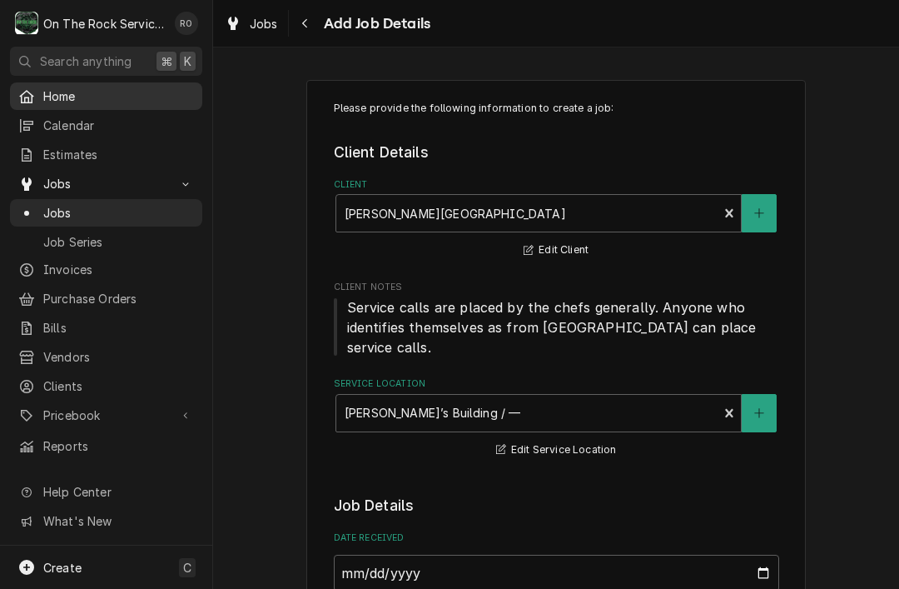
click at [35, 88] on div "Home" at bounding box center [106, 95] width 176 height 17
